Goal: Information Seeking & Learning: Find specific fact

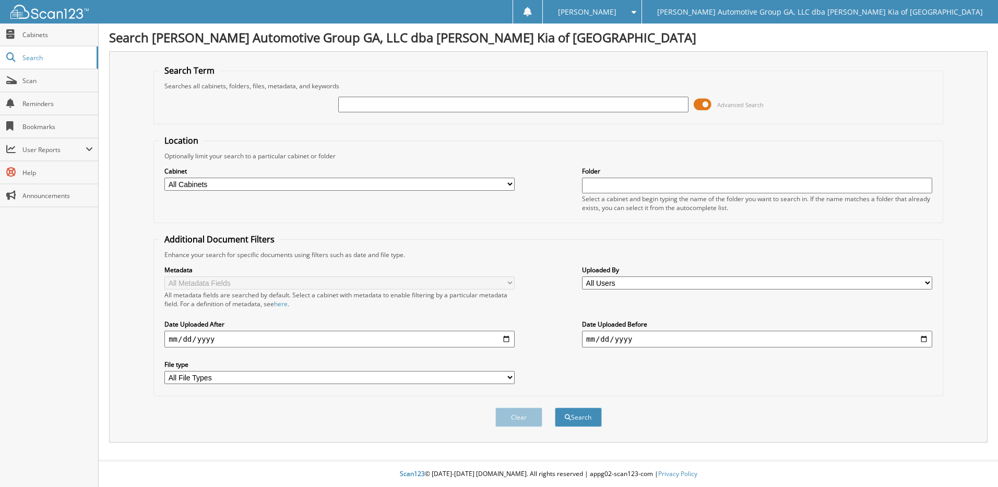
click at [699, 106] on span at bounding box center [703, 105] width 18 height 16
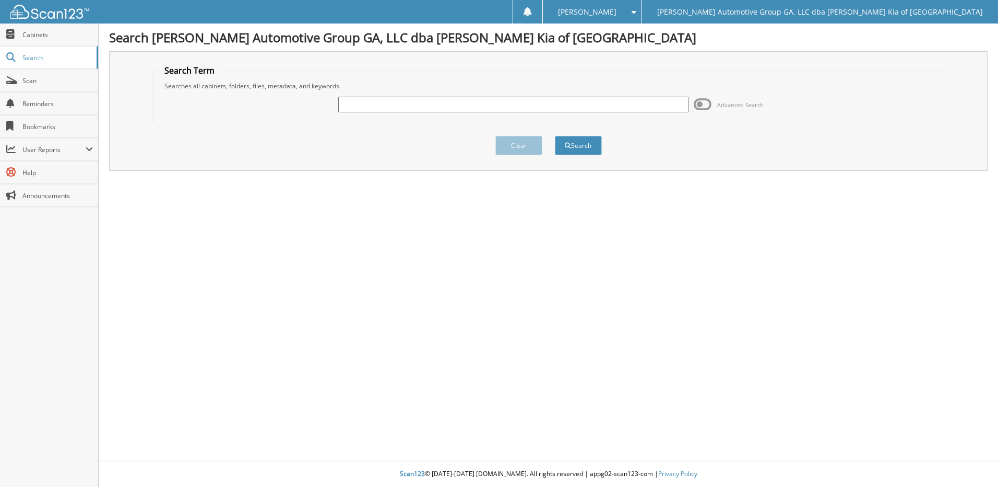
click at [383, 104] on input "text" at bounding box center [513, 105] width 350 height 16
type input "24810"
click at [555, 136] on button "Search" at bounding box center [578, 145] width 47 height 19
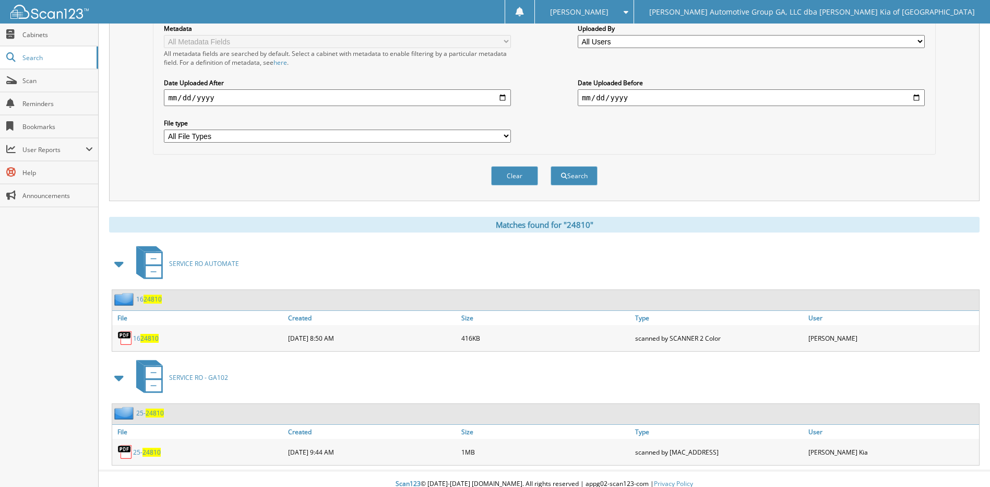
scroll to position [252, 0]
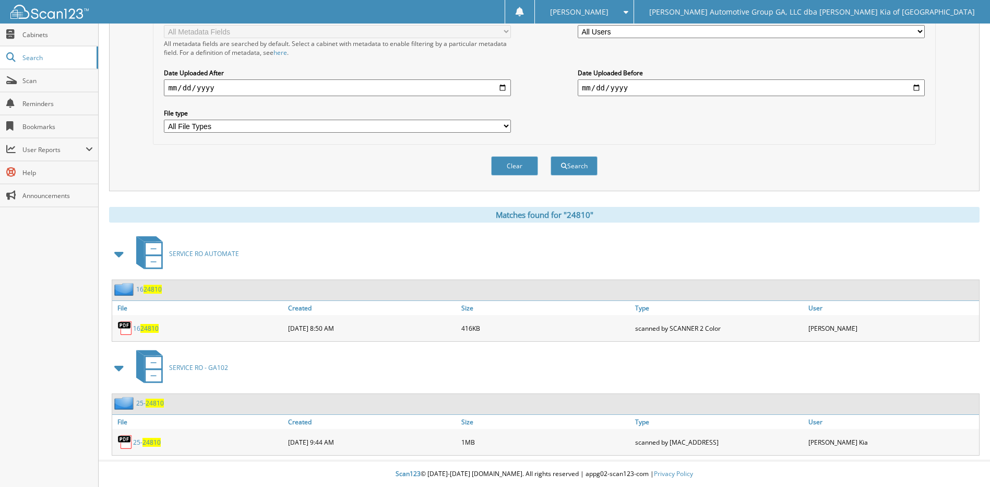
click at [149, 290] on span "24810" at bounding box center [153, 289] width 18 height 9
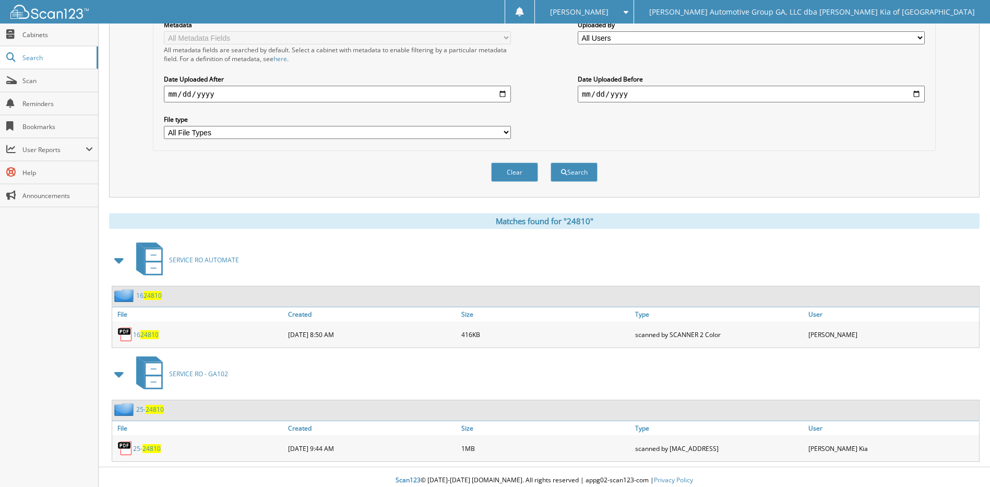
scroll to position [252, 0]
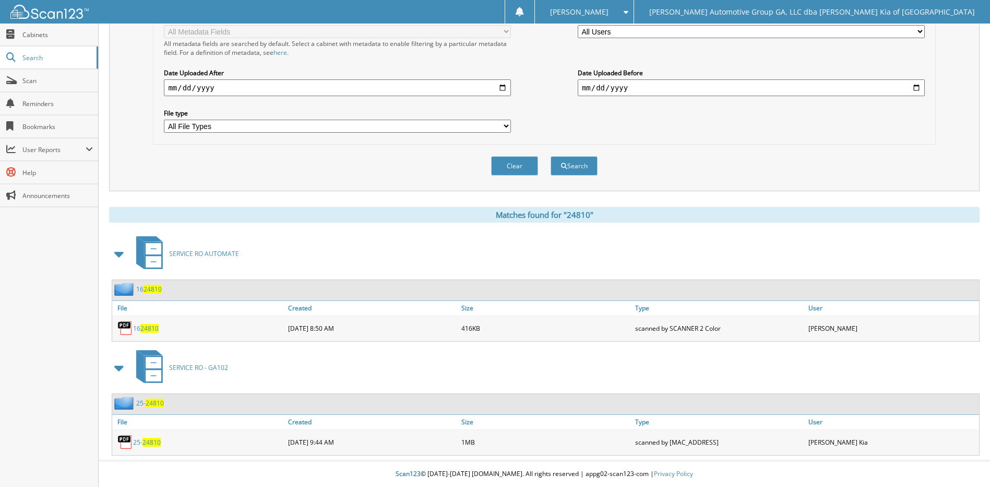
click at [149, 440] on span "24810" at bounding box center [152, 442] width 18 height 9
